Goal: Task Accomplishment & Management: Complete application form

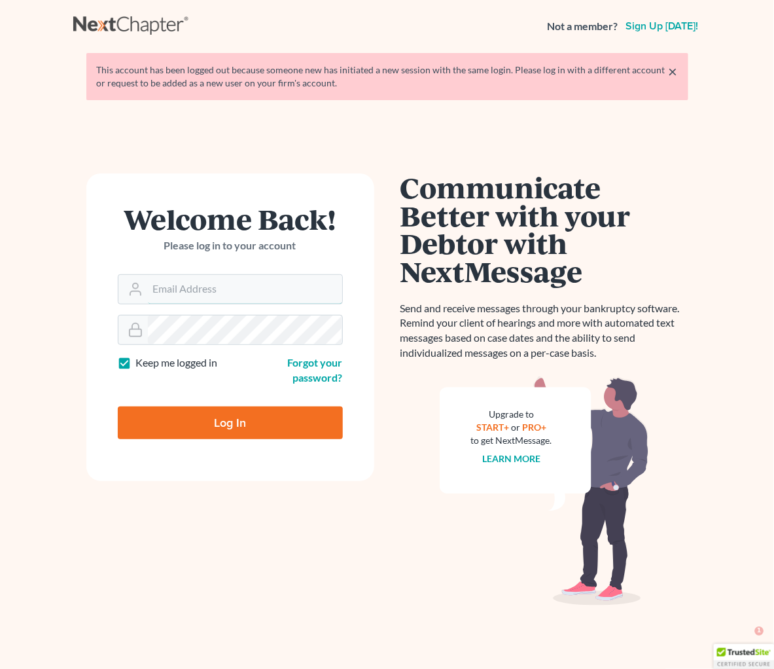
type input "plevalaw@gmail.com"
click at [237, 441] on form "Welcome Back! Please log in to your account Email Address plevalaw@gmail.com Pa…" at bounding box center [230, 327] width 288 height 308
click at [269, 424] on input "Log In" at bounding box center [230, 423] width 225 height 33
type input "Thinking..."
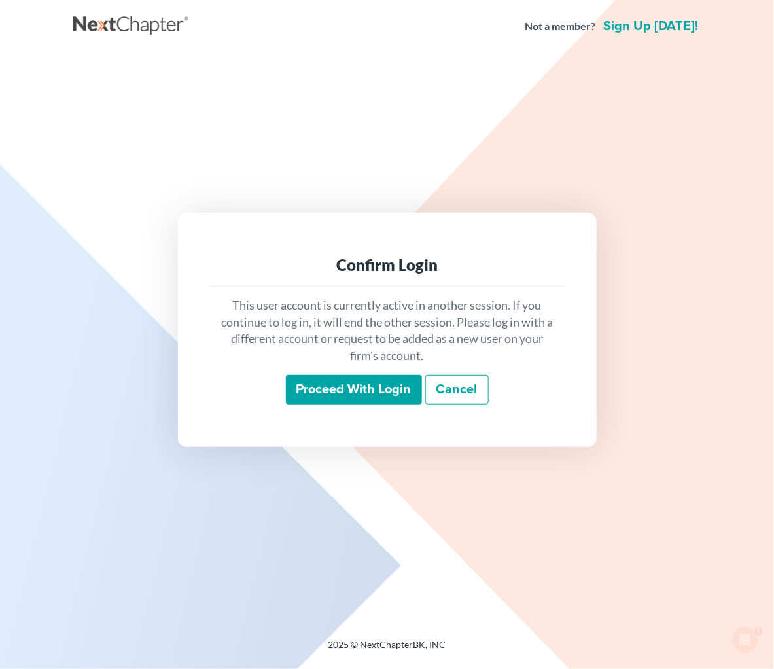
click at [350, 396] on input "Proceed with login" at bounding box center [354, 390] width 136 height 30
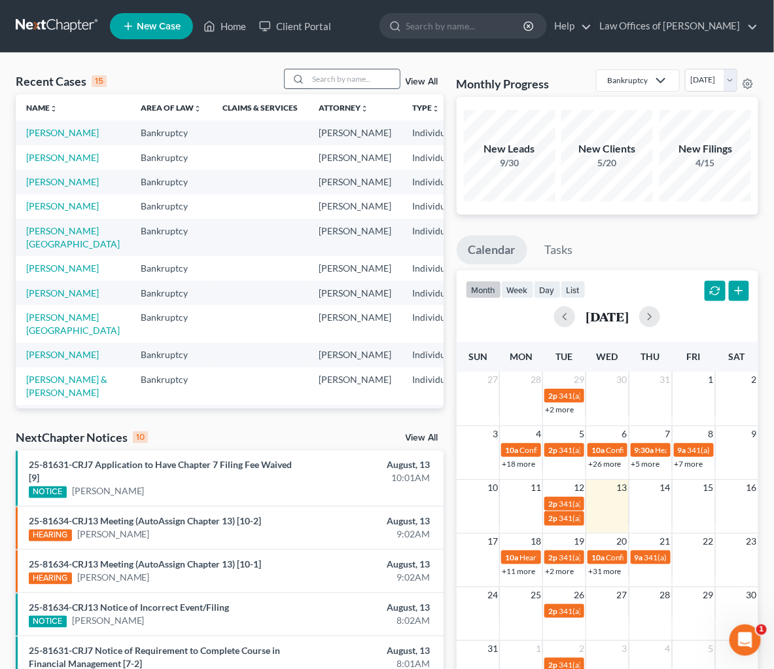
click at [356, 81] on input "search" at bounding box center [354, 78] width 92 height 19
type input "[PERSON_NAME]"
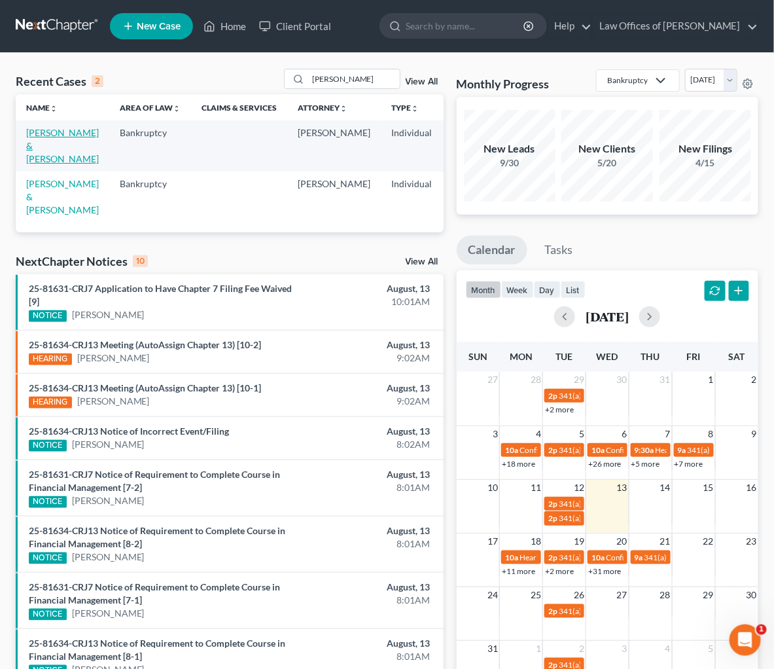
click at [26, 164] on link "[PERSON_NAME] & [PERSON_NAME]" at bounding box center [62, 145] width 73 height 37
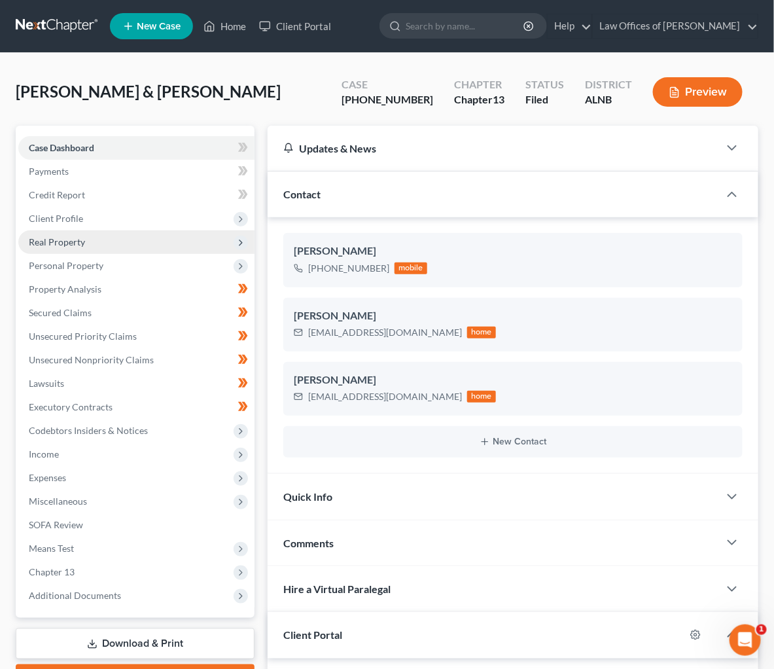
click at [84, 236] on span "Real Property" at bounding box center [57, 241] width 56 height 11
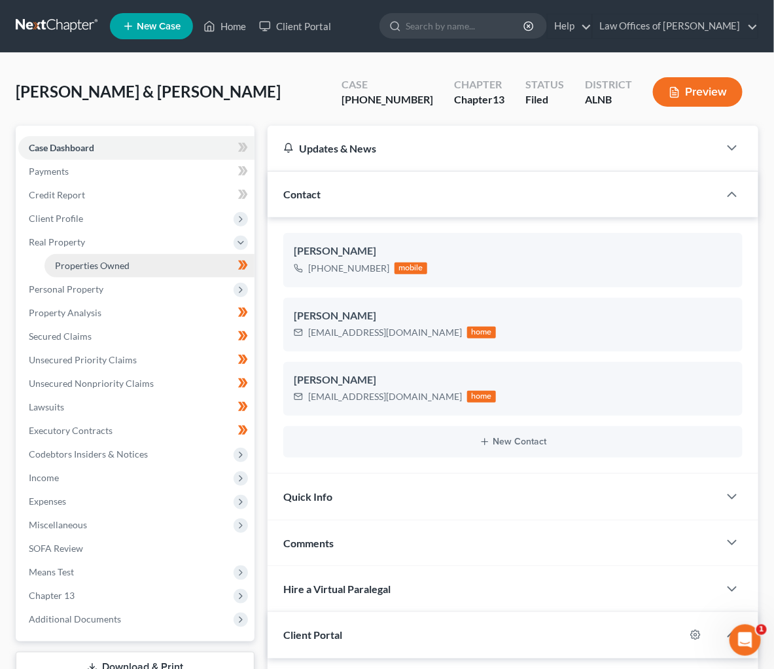
click at [90, 261] on span "Properties Owned" at bounding box center [92, 265] width 75 height 11
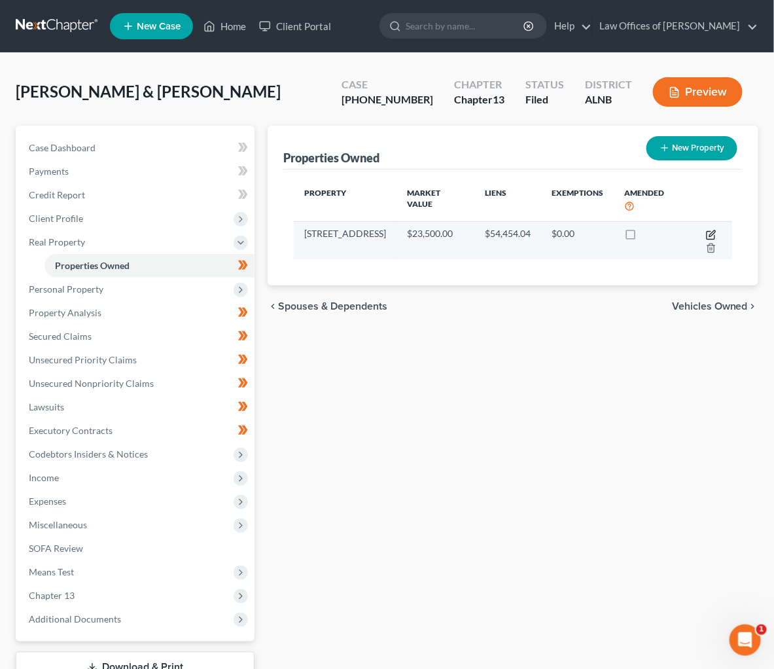
click at [712, 231] on icon "button" at bounding box center [711, 235] width 8 height 8
select select "0"
select select "21"
select select "2"
select select "0"
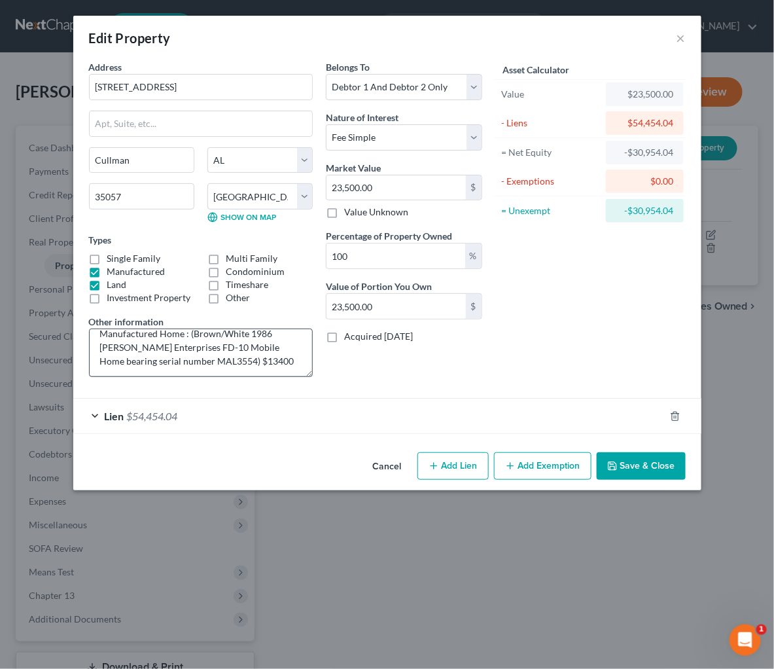
scroll to position [25, 0]
click at [661, 463] on button "Save & Close" at bounding box center [641, 465] width 89 height 27
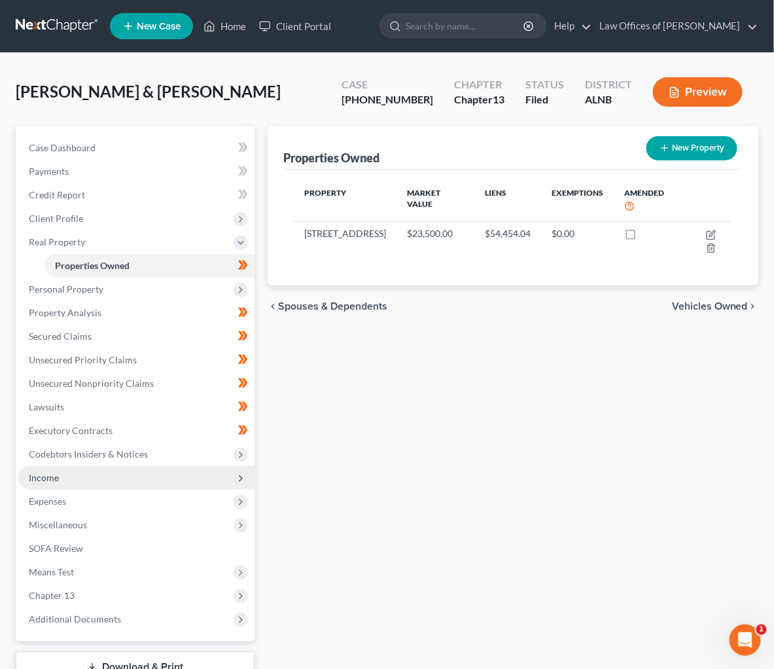
click at [52, 472] on span "Income" at bounding box center [44, 477] width 30 height 11
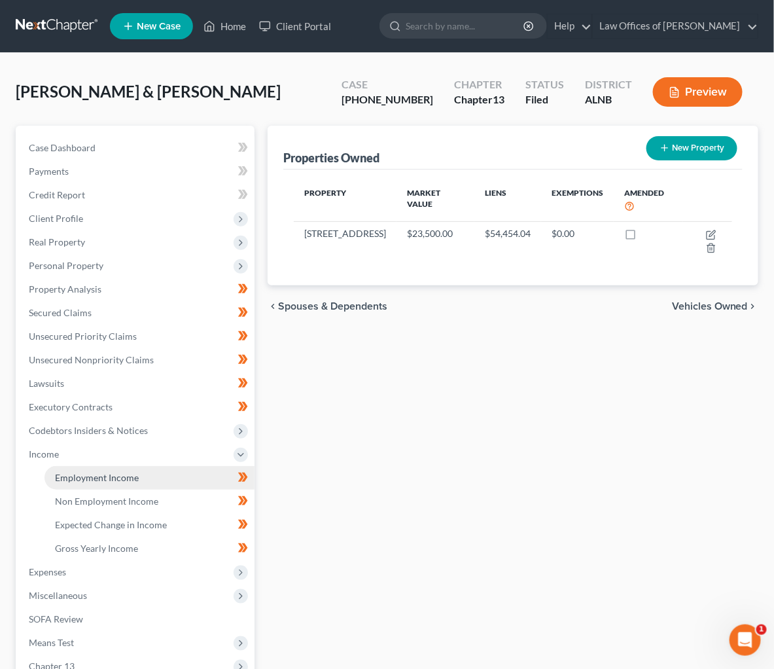
click at [67, 473] on link "Employment Income" at bounding box center [150, 478] width 210 height 24
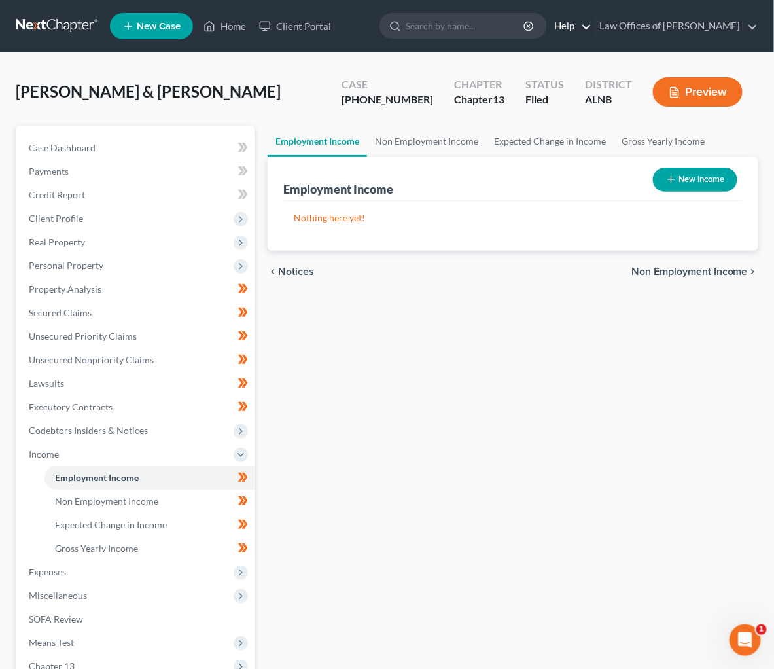
click at [566, 31] on link "Help" at bounding box center [570, 26] width 44 height 24
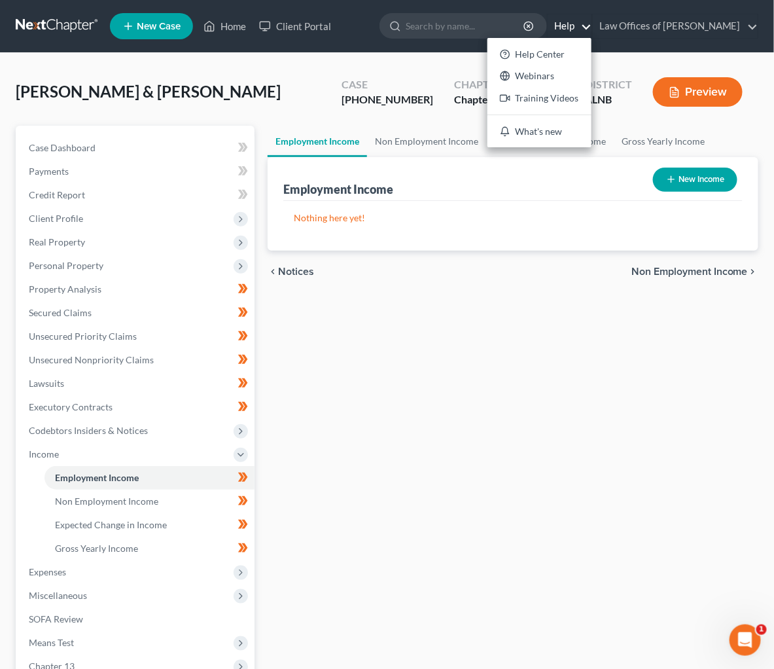
click at [303, 442] on div "Employment Income Non Employment Income Expected Change in Income Gross Yearly …" at bounding box center [513, 457] width 504 height 662
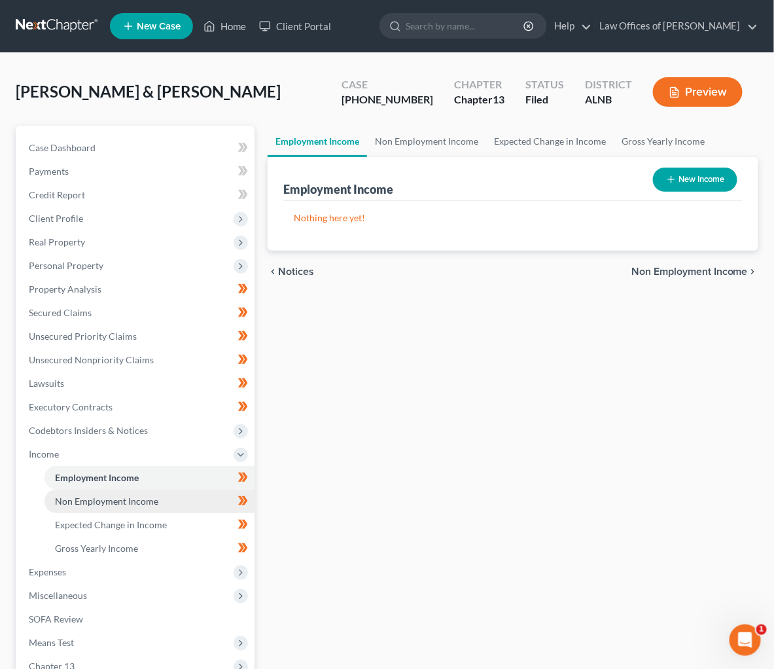
click at [201, 490] on link "Non Employment Income" at bounding box center [150, 502] width 210 height 24
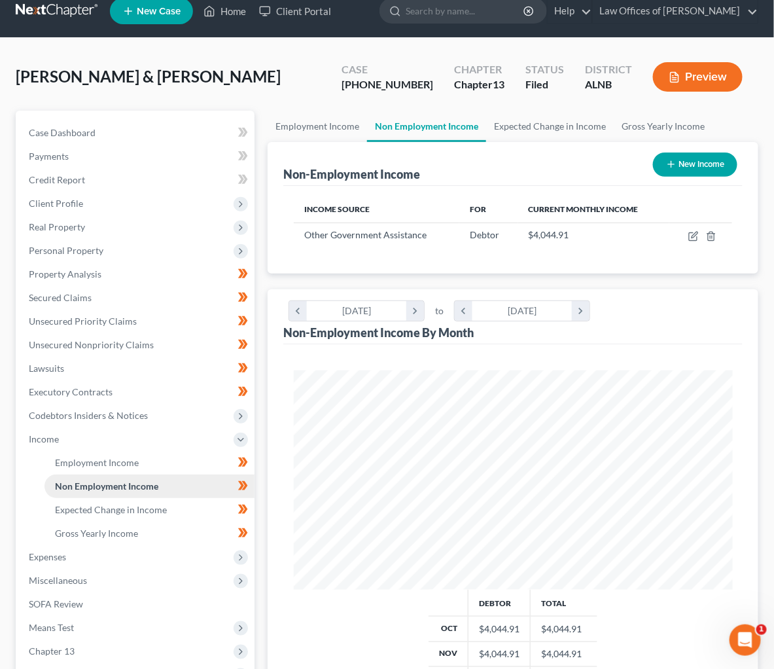
scroll to position [219, 465]
click at [695, 236] on icon "button" at bounding box center [694, 236] width 10 height 10
select select "5"
select select "0"
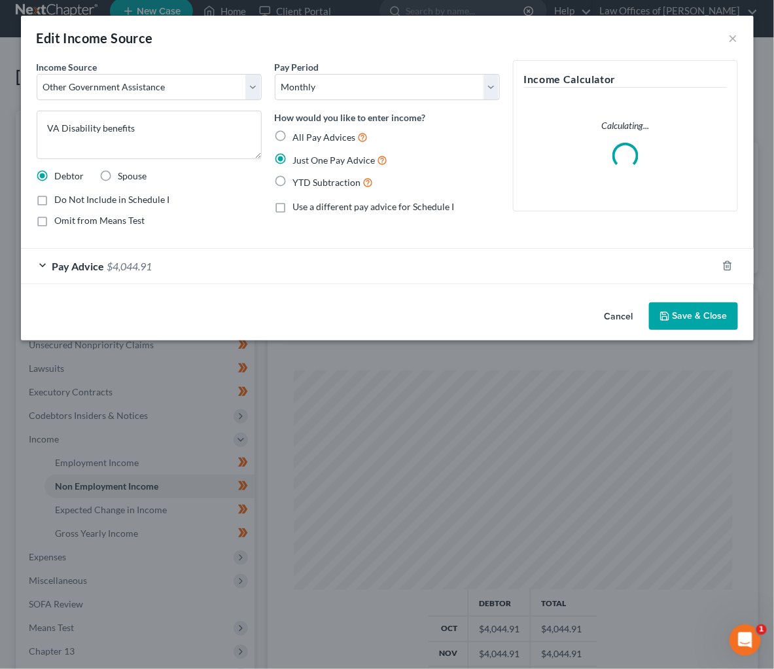
click at [136, 263] on span "$4,044.91" at bounding box center [129, 266] width 45 height 12
